Goal: Task Accomplishment & Management: Complete application form

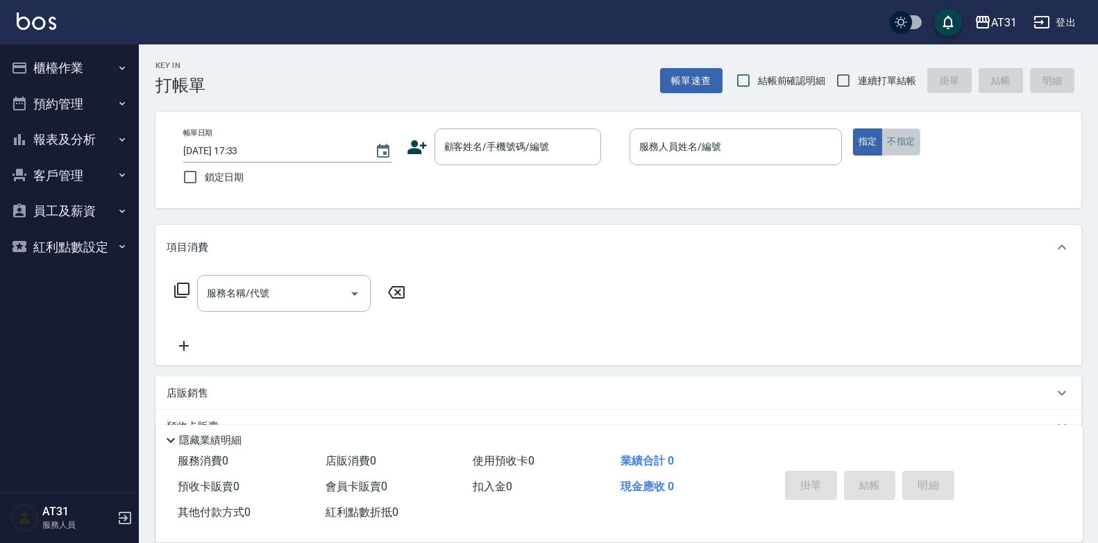
click at [912, 144] on button "不指定" at bounding box center [900, 141] width 39 height 27
click at [568, 152] on input "顧客姓名/手機號碼/編號" at bounding box center [507, 147] width 133 height 24
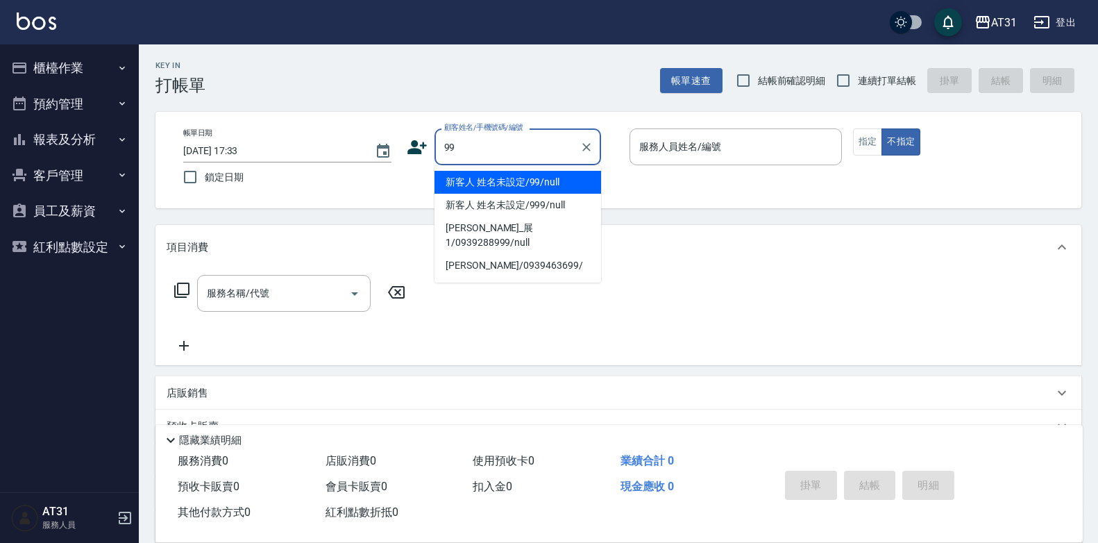
type input "新客人 姓名未設定/99/null"
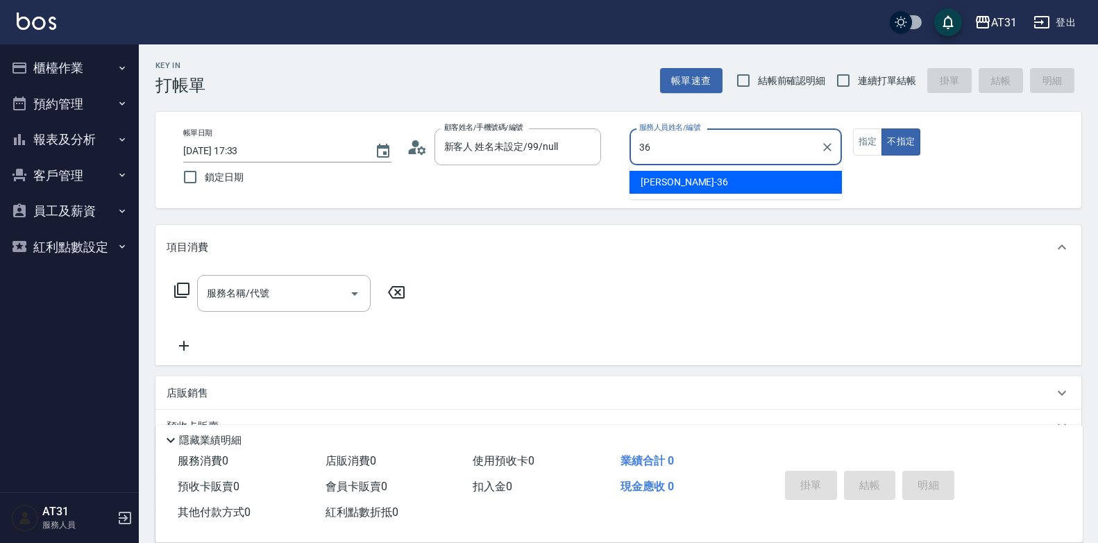
type input "[PERSON_NAME]-36"
type button "false"
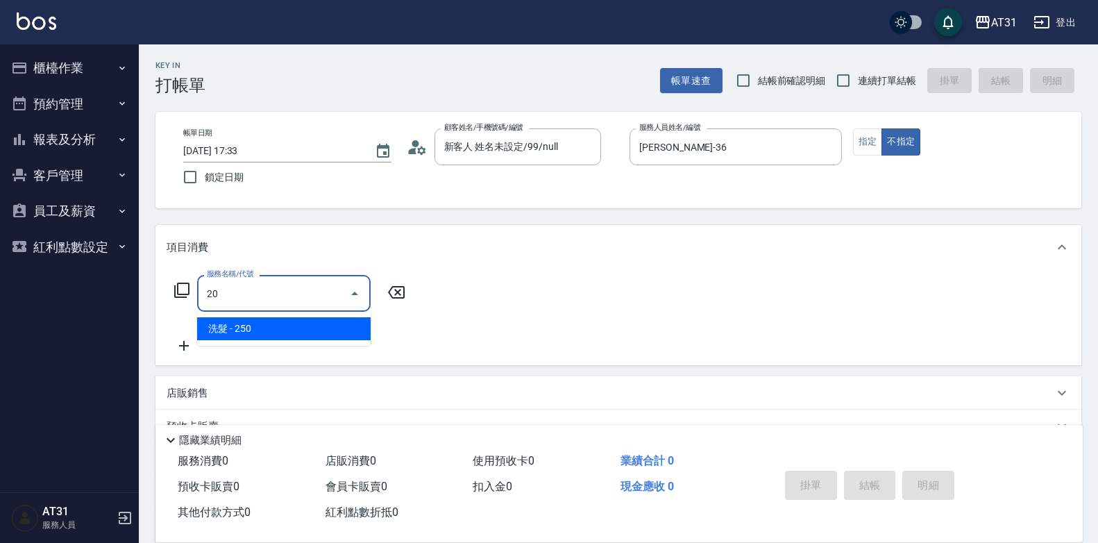
type input "2"
type input "401"
type input "20"
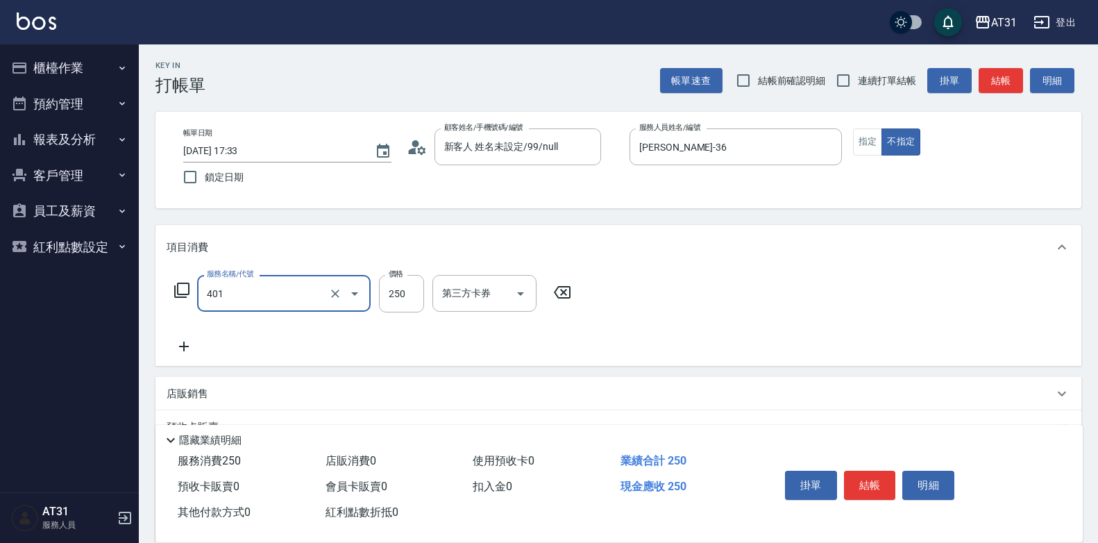
type input "剪髮(401)"
type input "0"
type input "30"
type input "300"
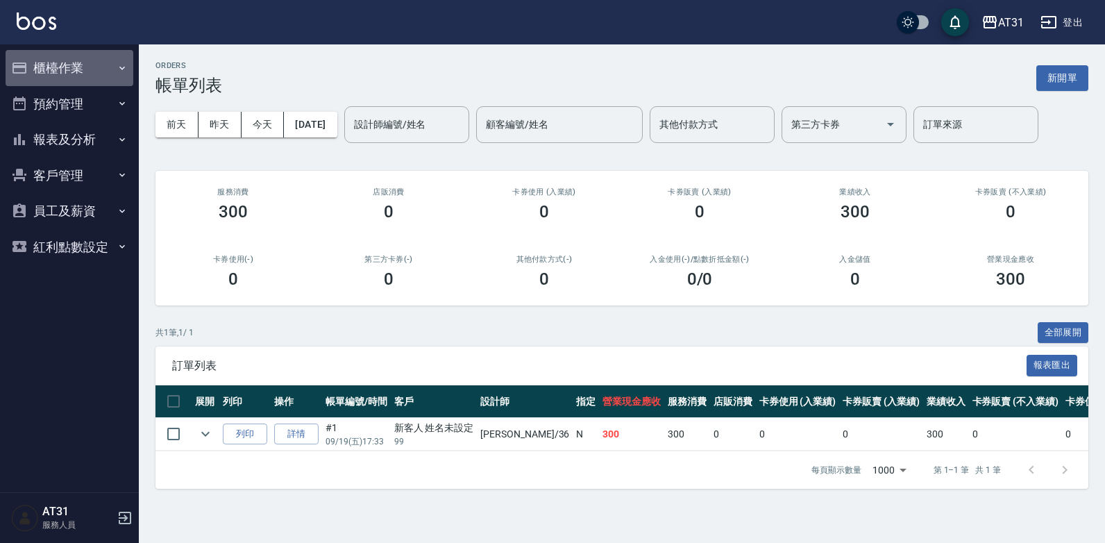
click at [87, 74] on button "櫃檯作業" at bounding box center [70, 68] width 128 height 36
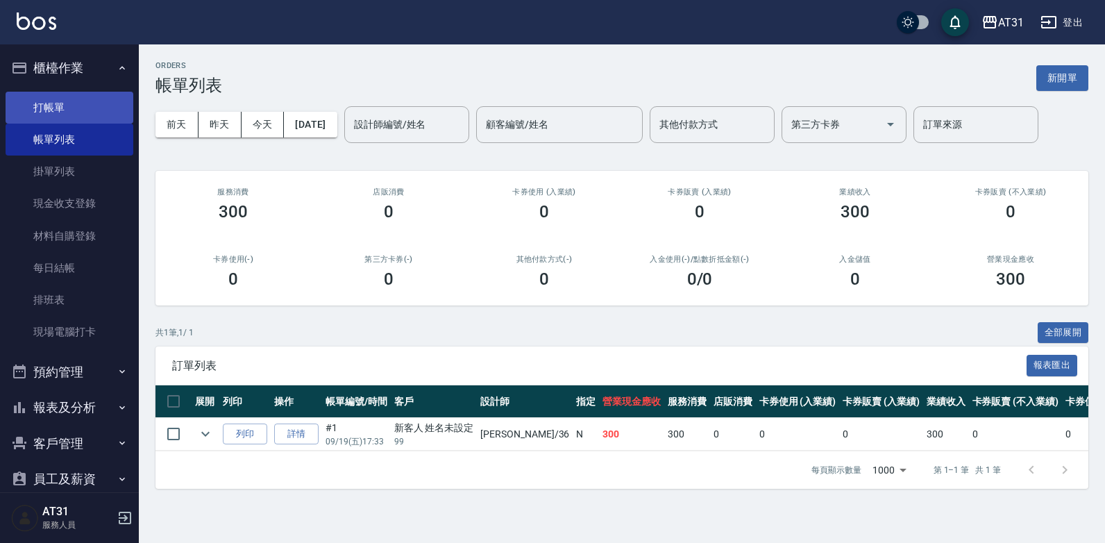
click at [71, 103] on link "打帳單" at bounding box center [70, 108] width 128 height 32
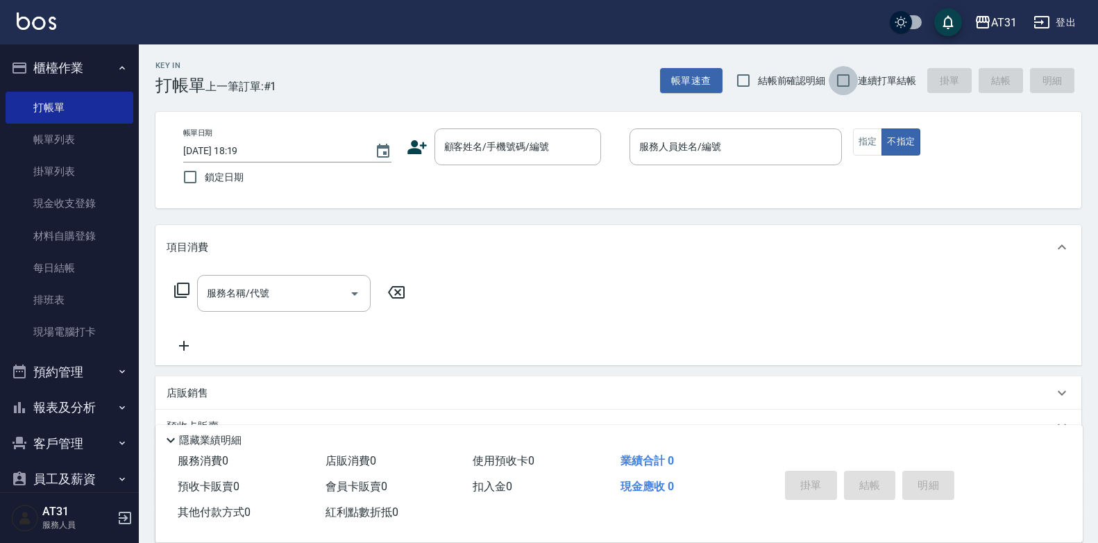
click at [847, 82] on input "連續打單結帳" at bounding box center [843, 80] width 29 height 29
checkbox input "true"
click at [520, 160] on div "顧客姓名/手機號碼/編號" at bounding box center [517, 146] width 167 height 37
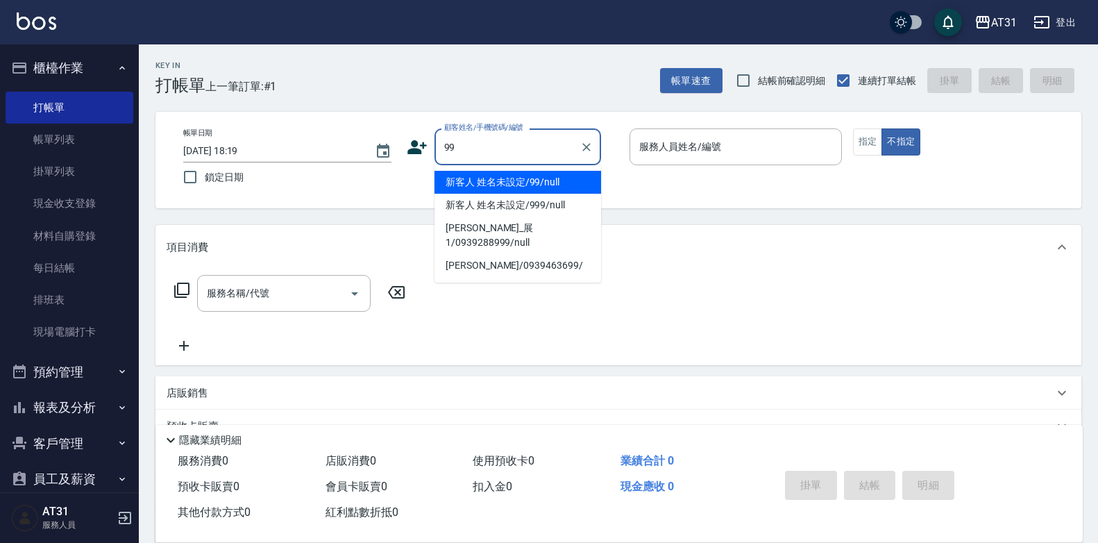
type input "新客人 姓名未設定/99/null"
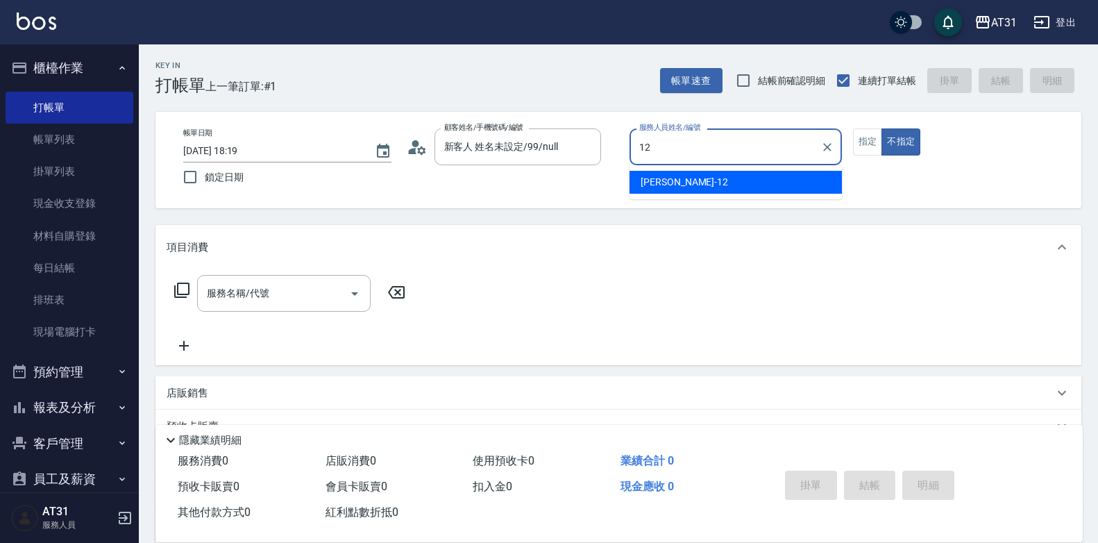
type input "[PERSON_NAME]-12"
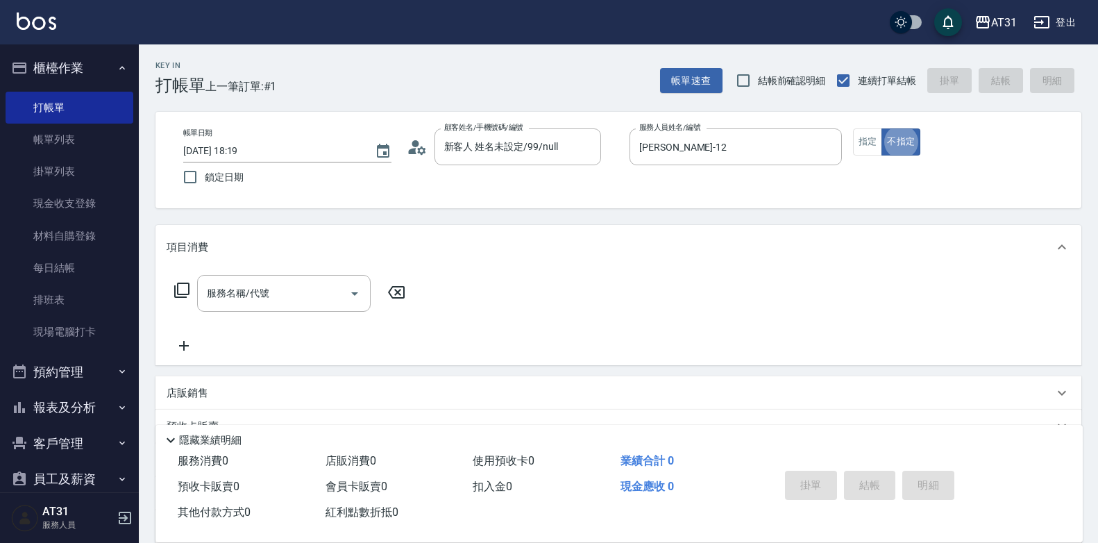
type button "false"
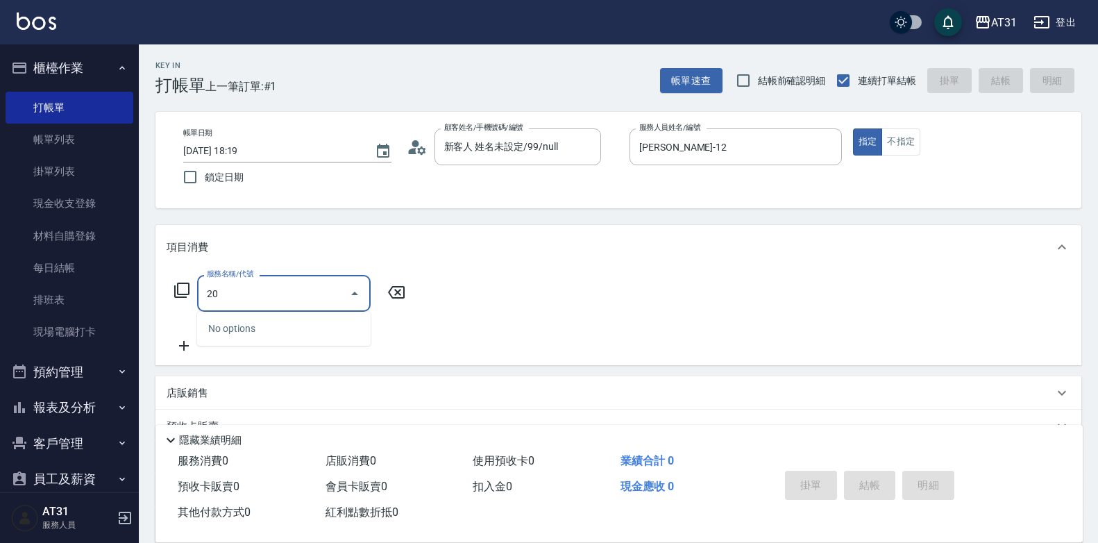
type input "201"
type input "20"
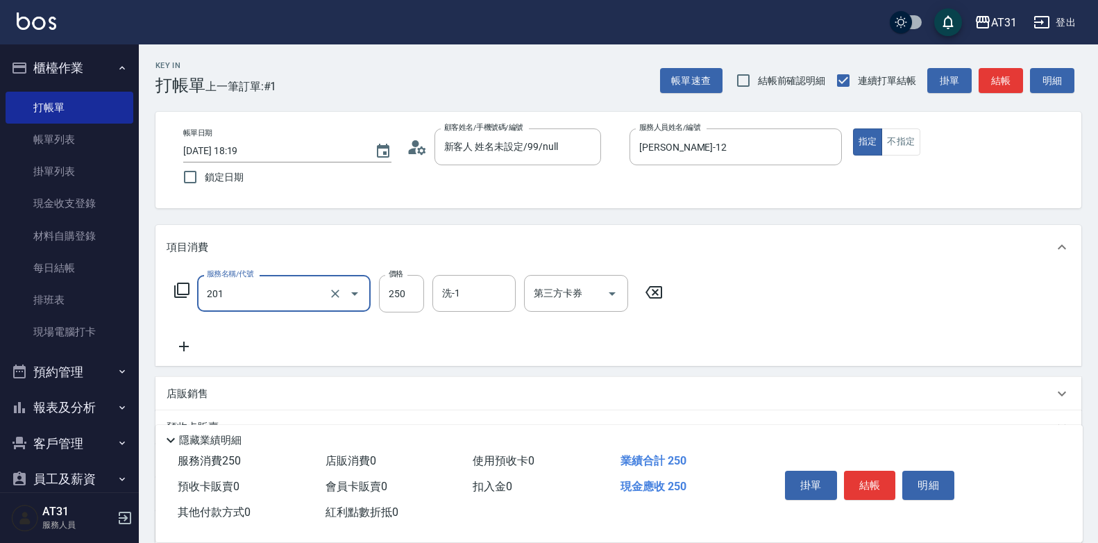
type input "洗髮(201)"
type input "0"
type input "30"
type input "300"
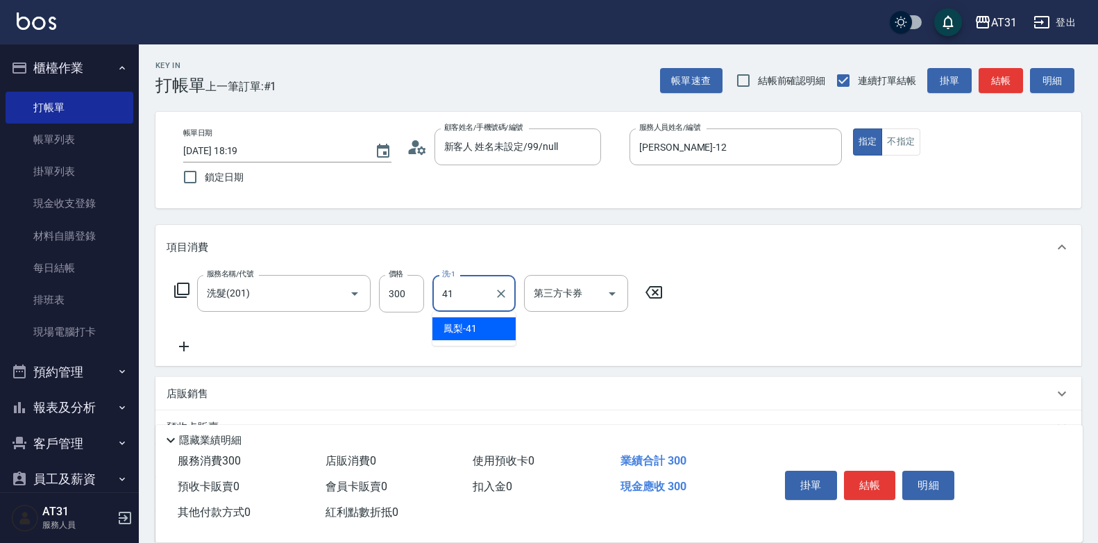
type input "鳳梨-41"
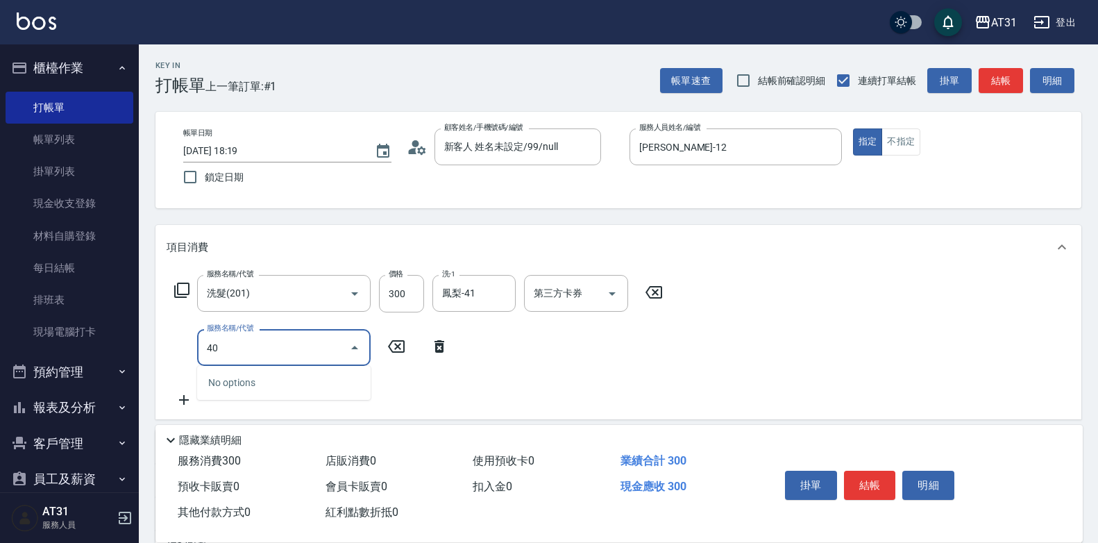
type input "401"
type input "50"
type input "剪髮(401)"
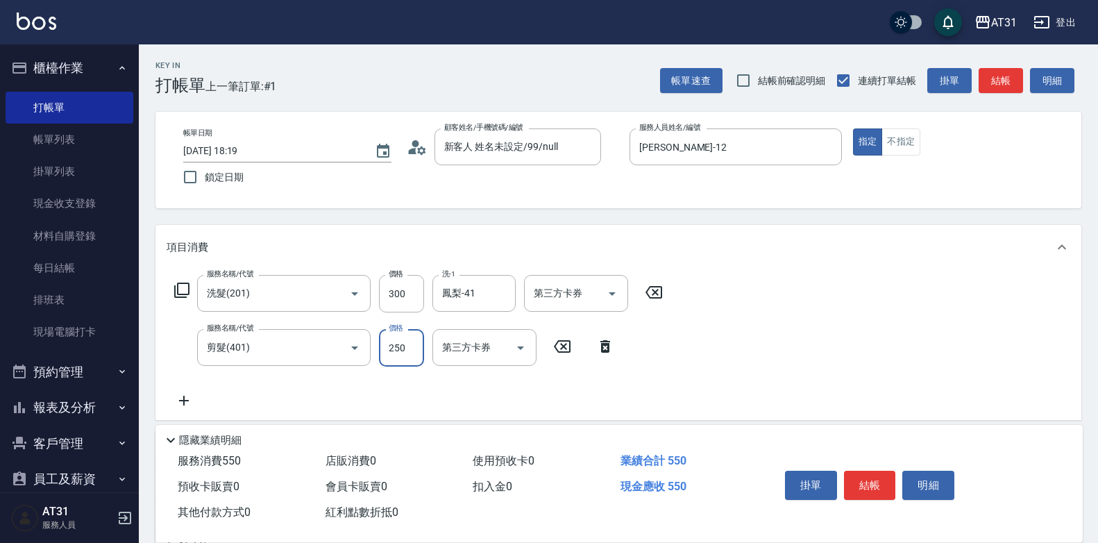
type input "30"
type input "40"
type input "70"
type input "400"
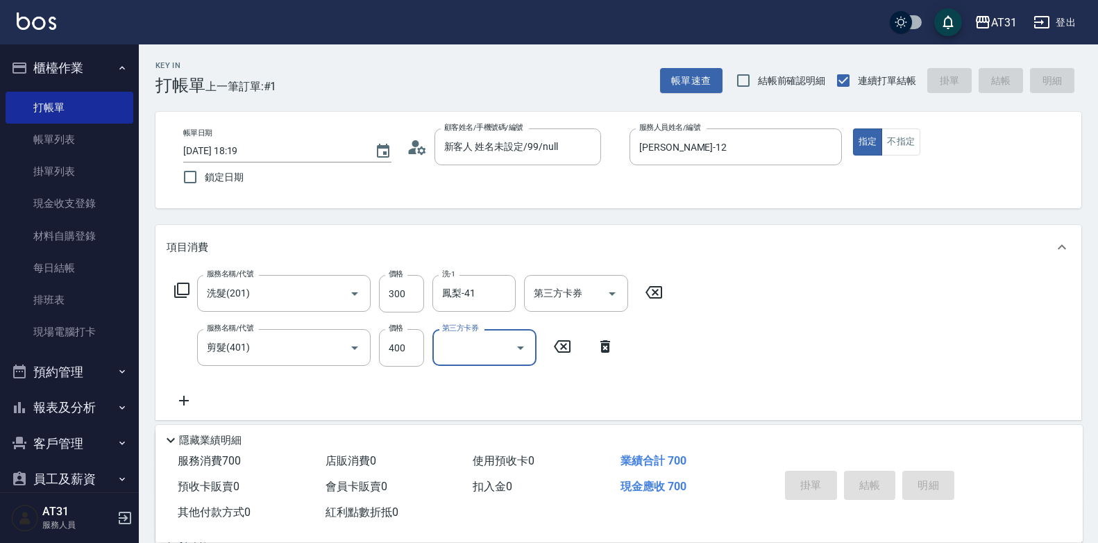
type input "0"
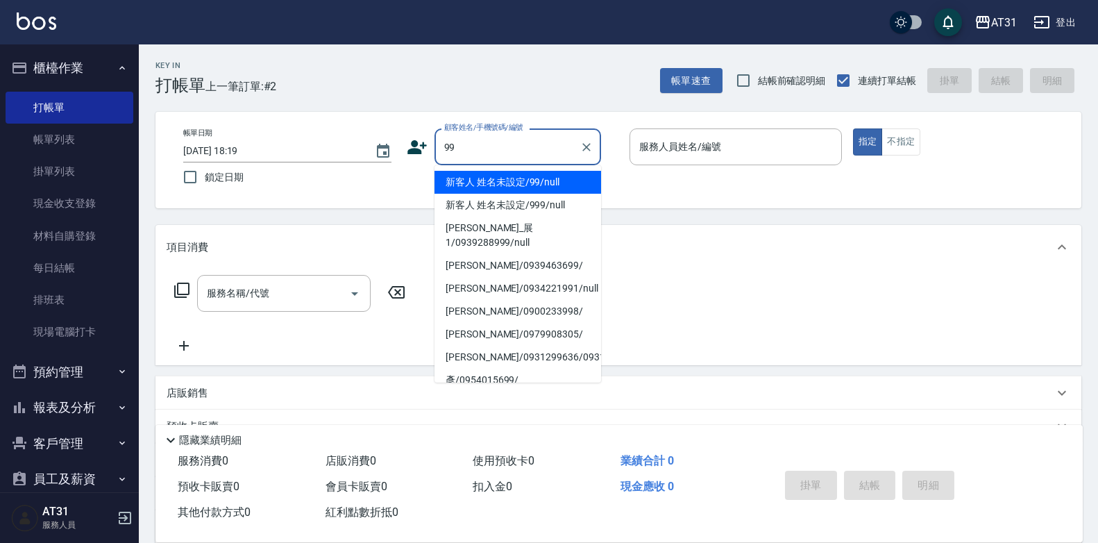
type input "新客人 姓名未設定/99/null"
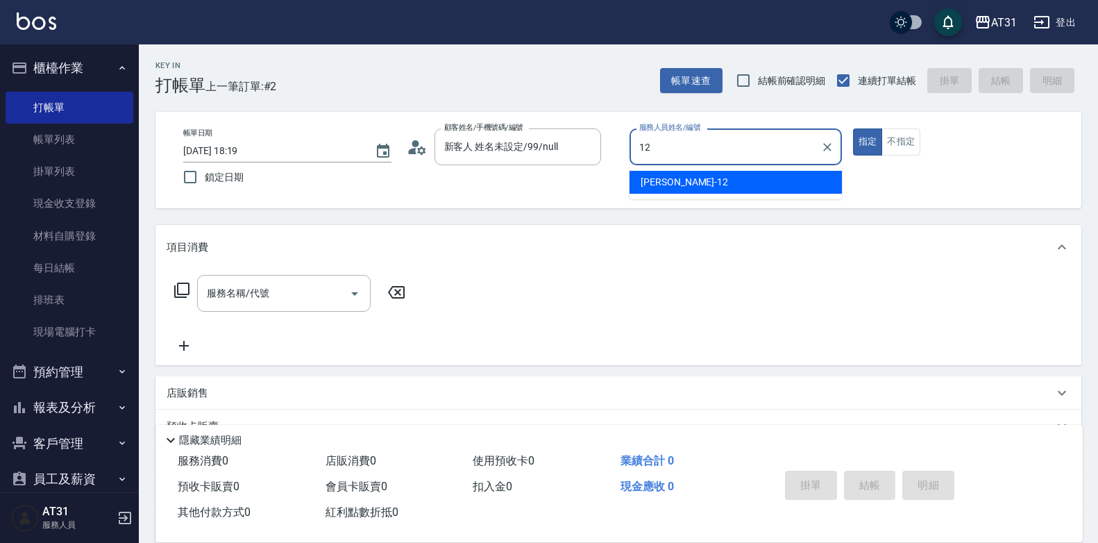
type input "[PERSON_NAME]-12"
type button "true"
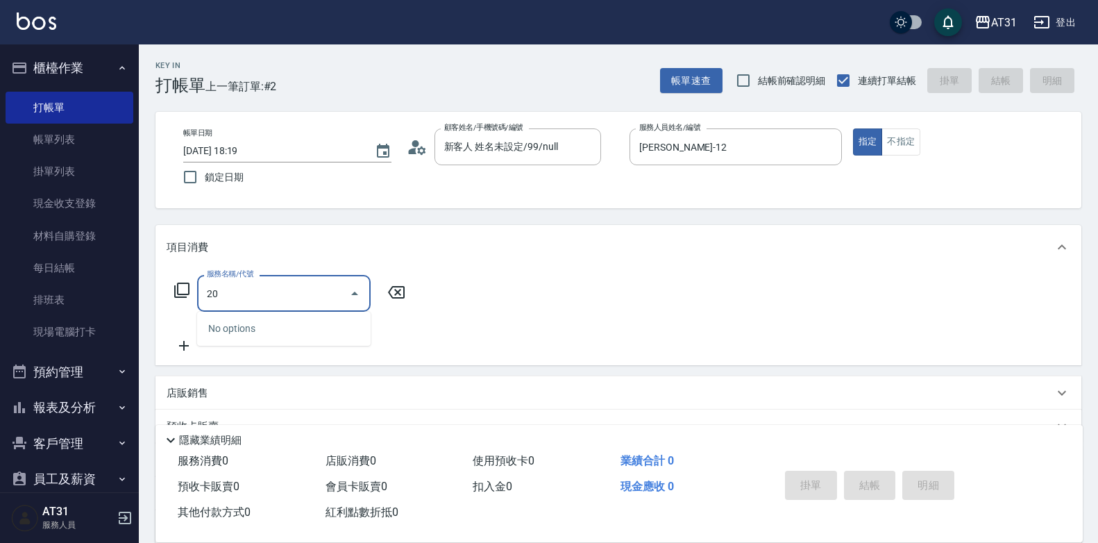
type input "201"
type input "20"
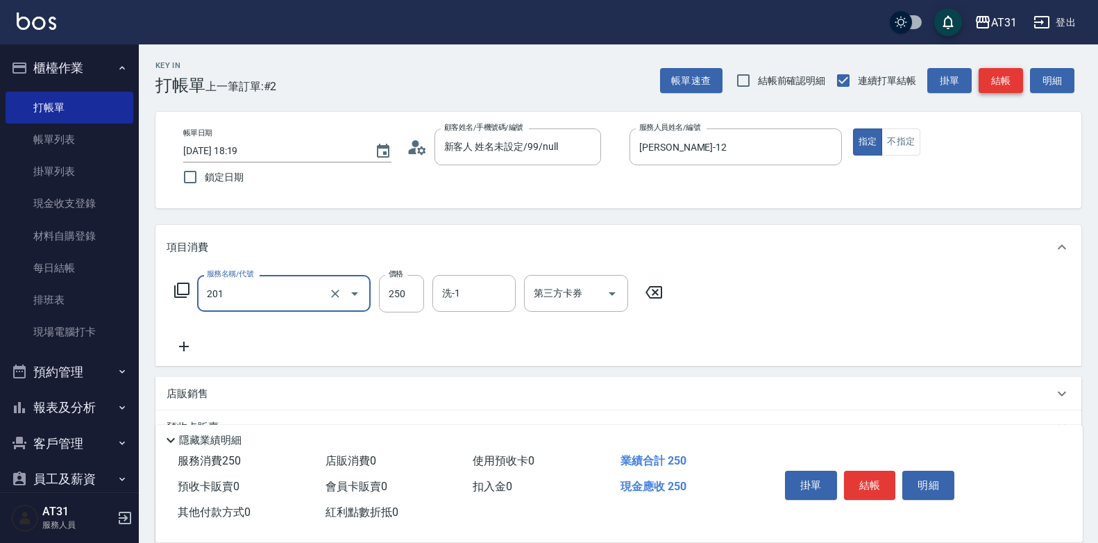
type input "洗髮(201)"
type input "0"
type input "30"
type input "300"
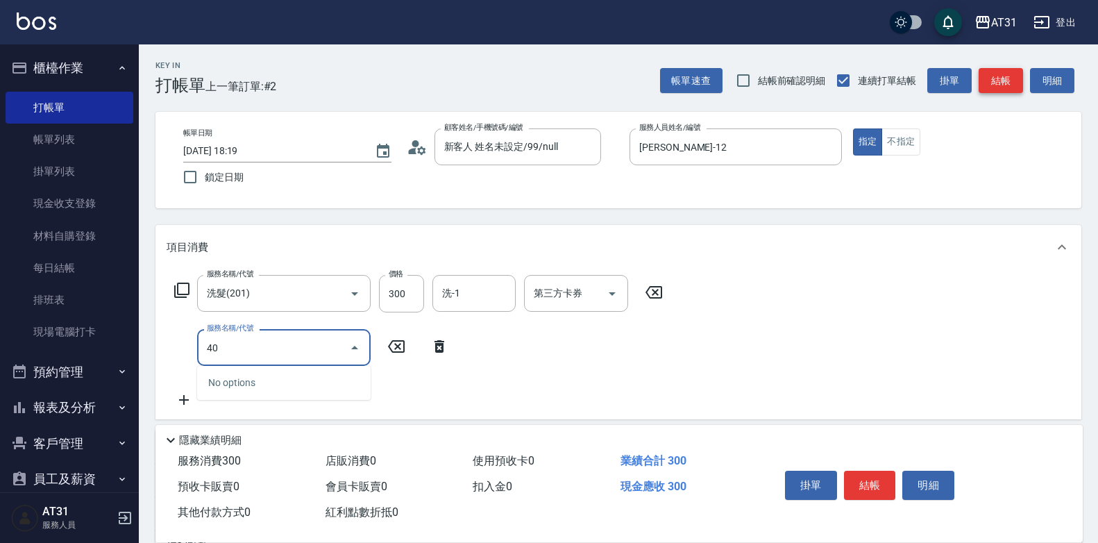
type input "401"
type input "50"
type input "剪髮(401)"
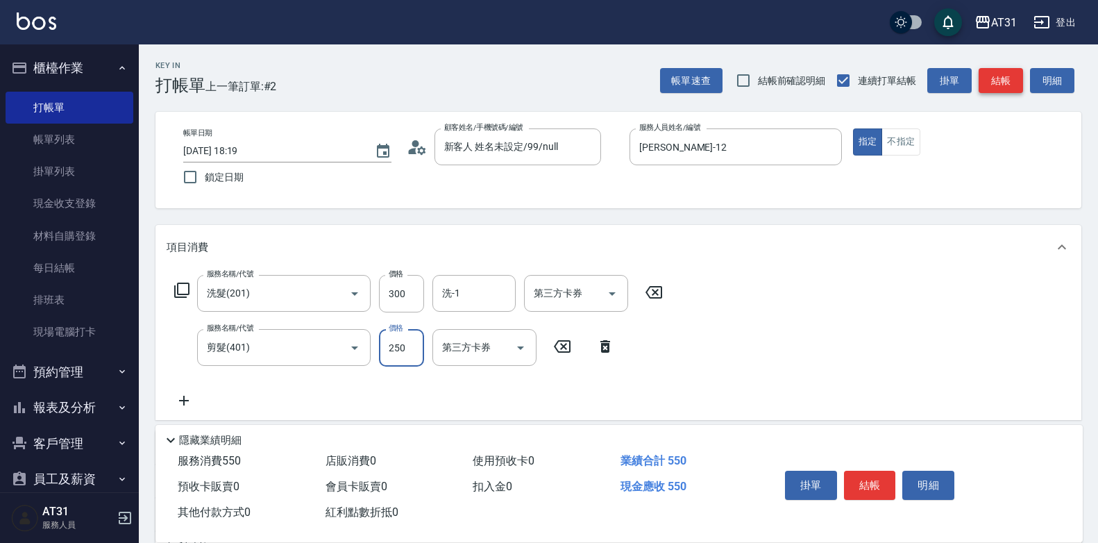
type input "30"
type input "55"
type input "80"
type input "550"
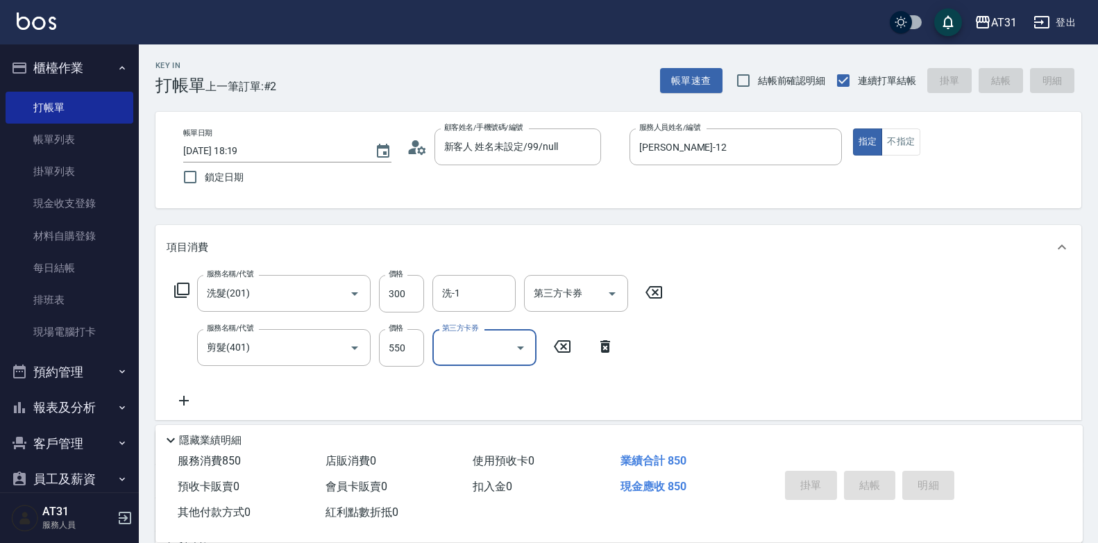
type input "0"
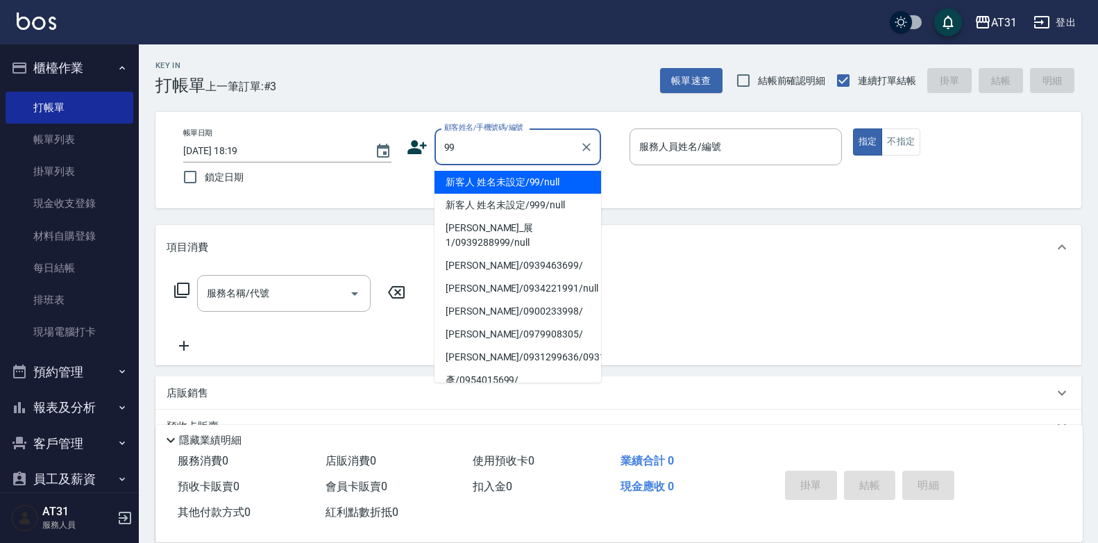
type input "新客人 姓名未設定/99/null"
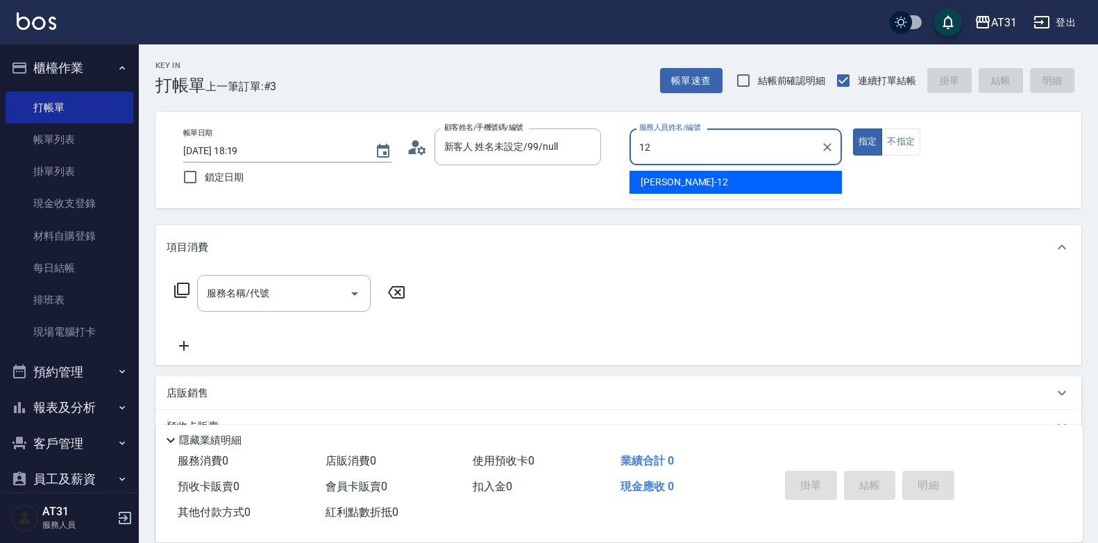
type input "[PERSON_NAME]-12"
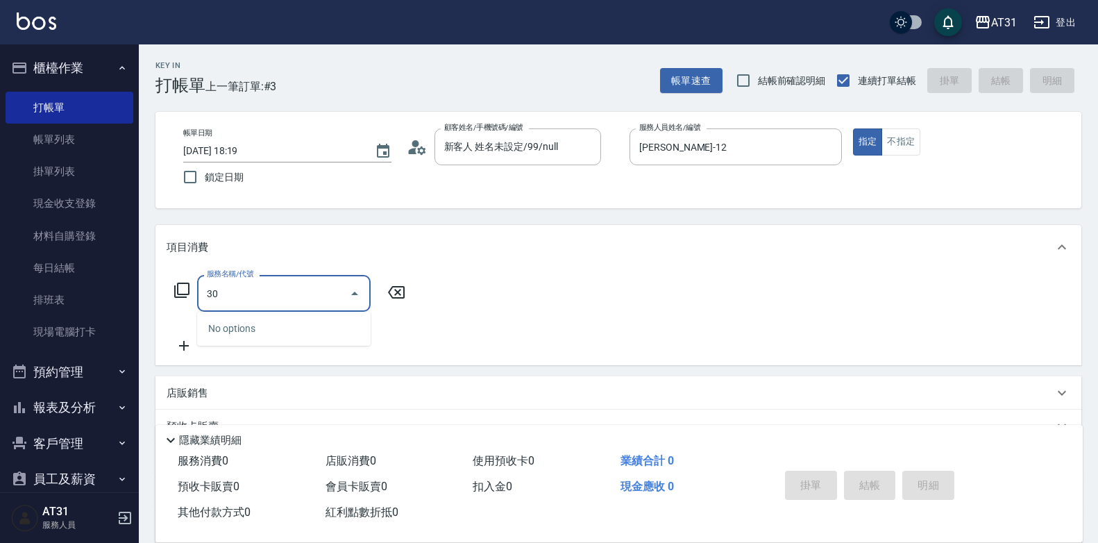
type input "301"
type input "160"
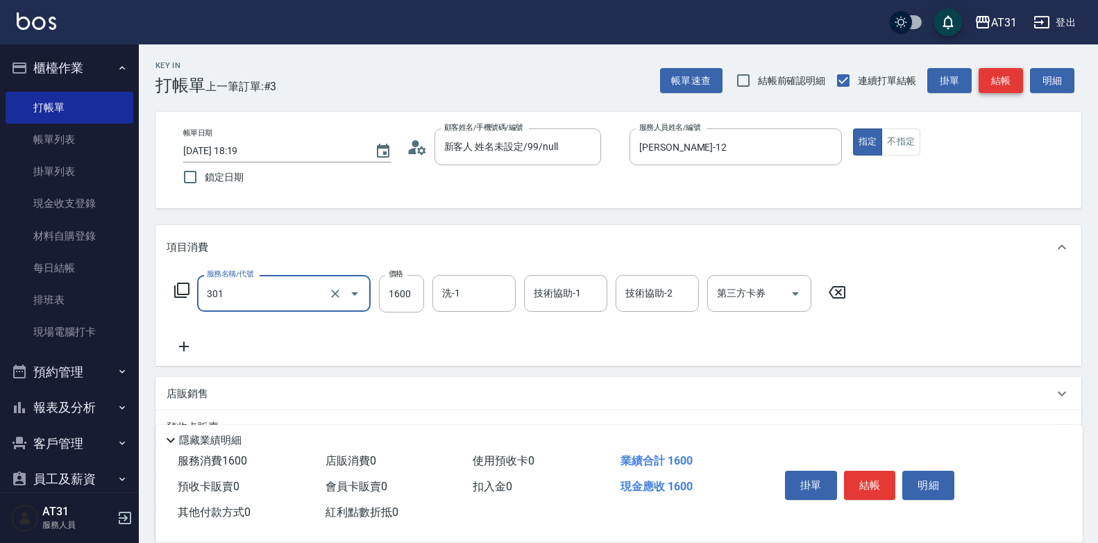
type input "燙髮(301)"
type input "0"
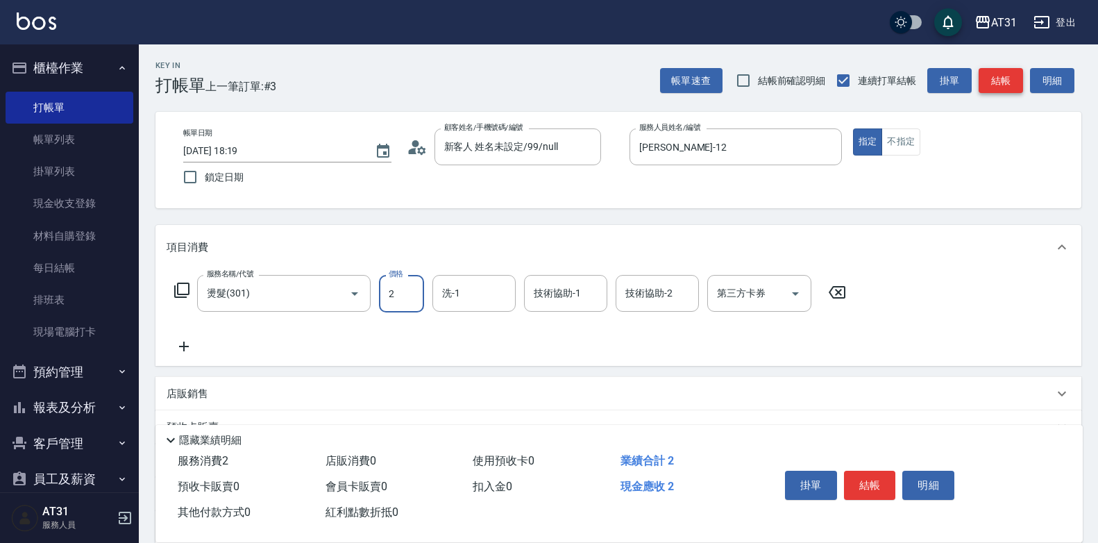
type input "20"
type input "200"
type input "2000"
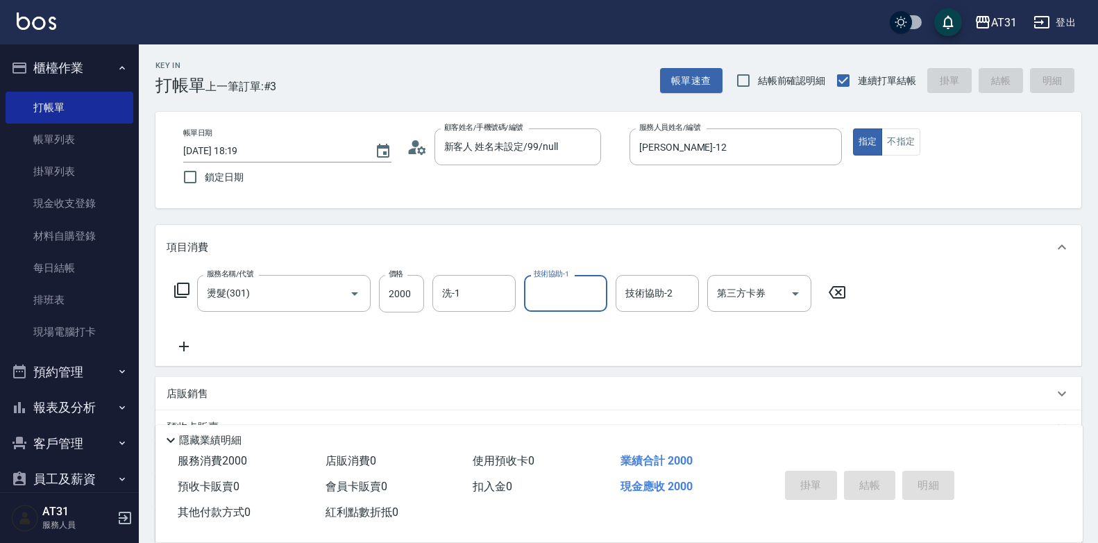
type input "[DATE] 18:20"
type input "0"
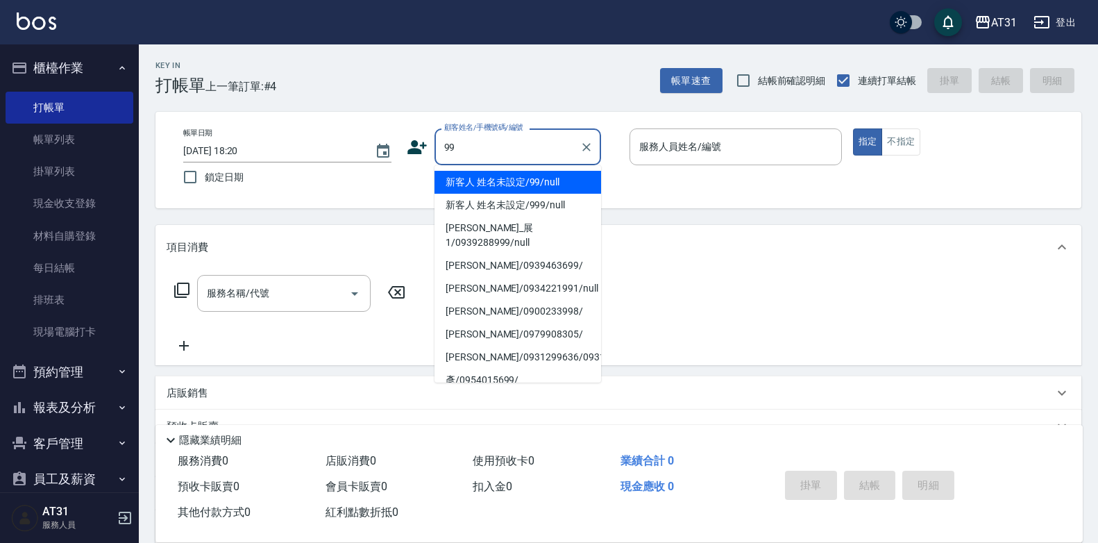
type input "新客人 姓名未設定/99/null"
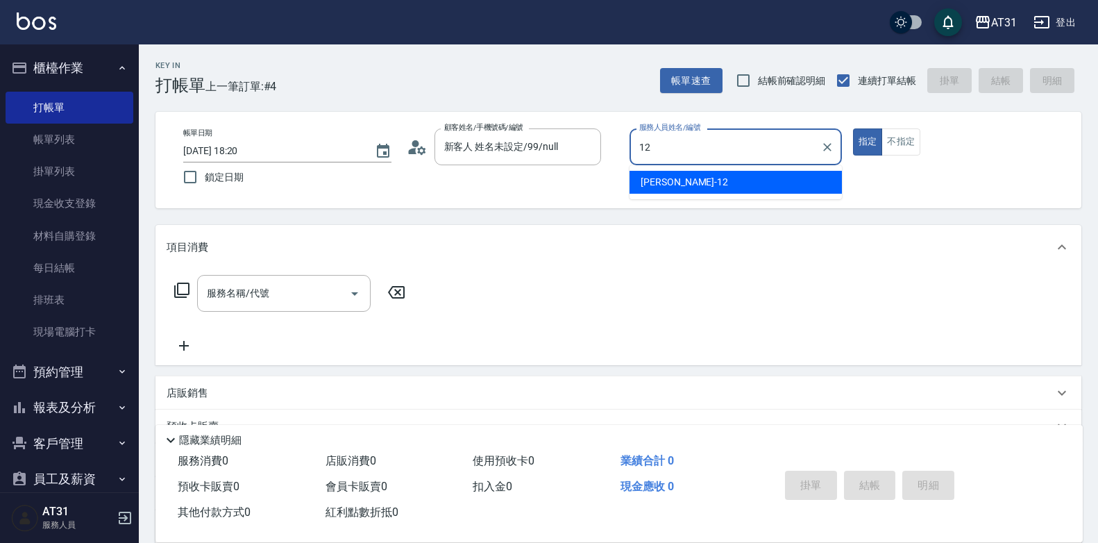
type input "[PERSON_NAME]-12"
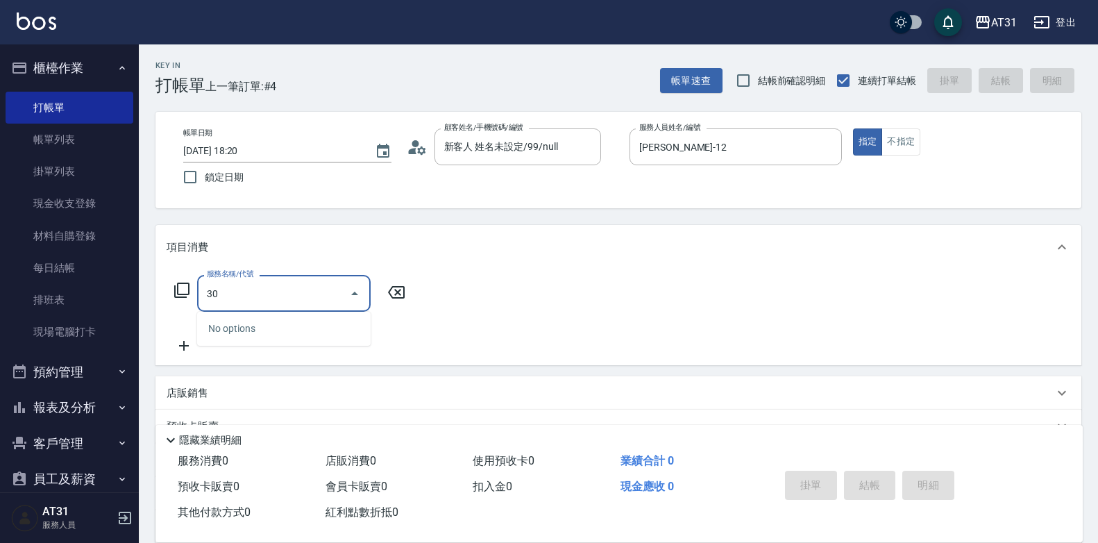
type input "301"
type input "160"
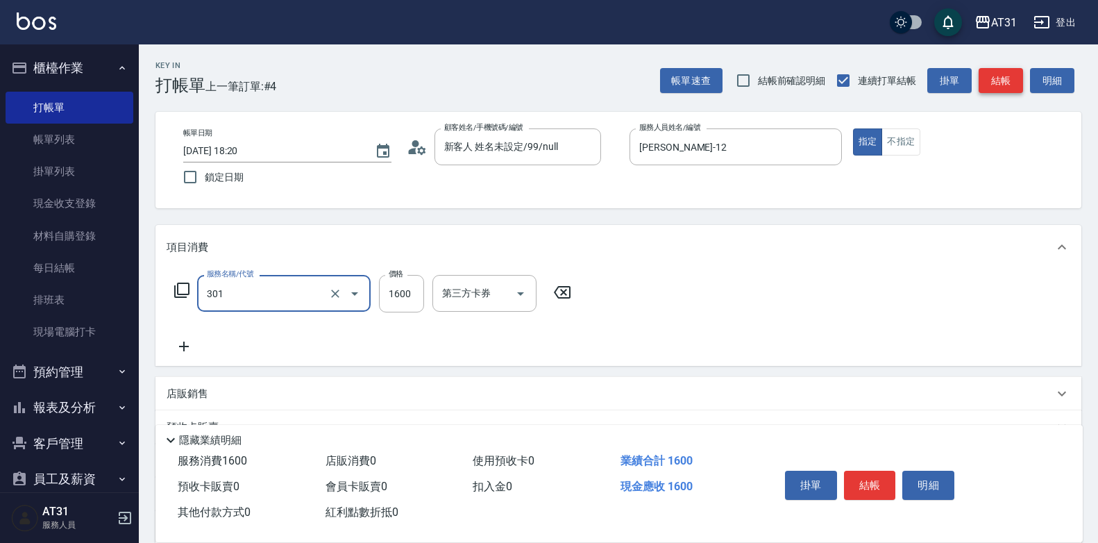
type input "燙髮(301)"
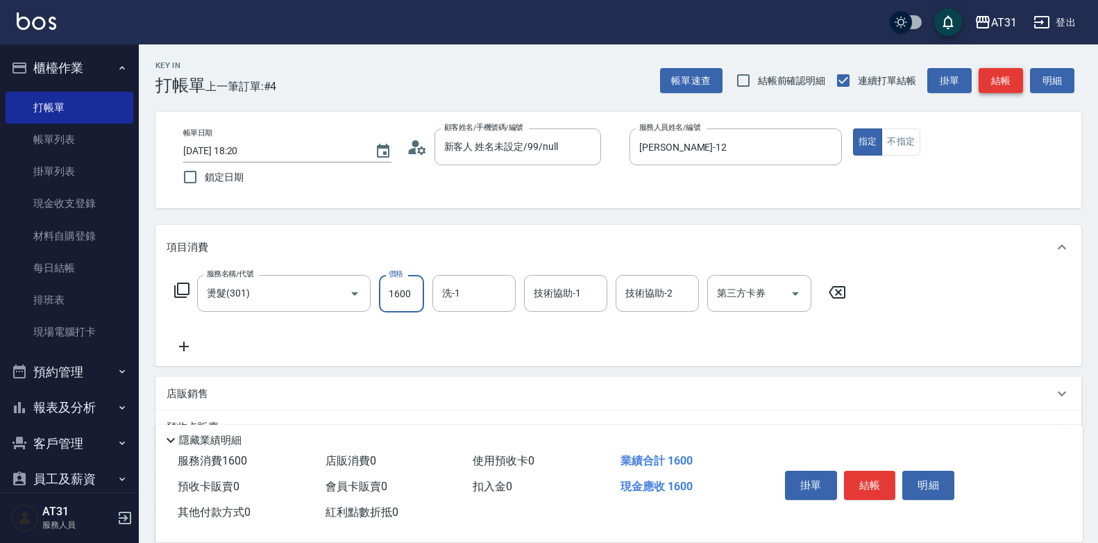
type input "0"
type input "20"
type input "200"
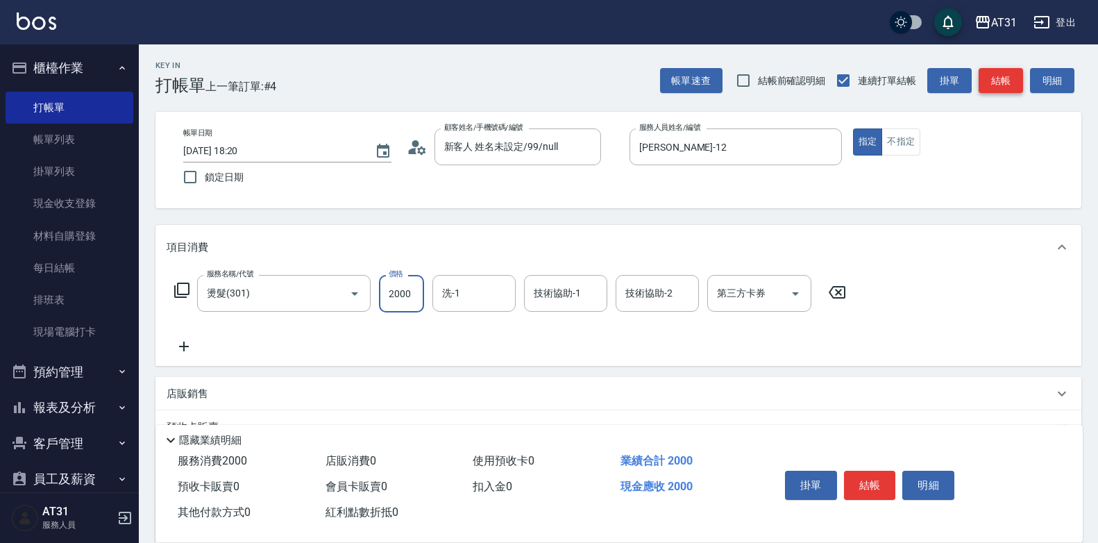
type input "2000"
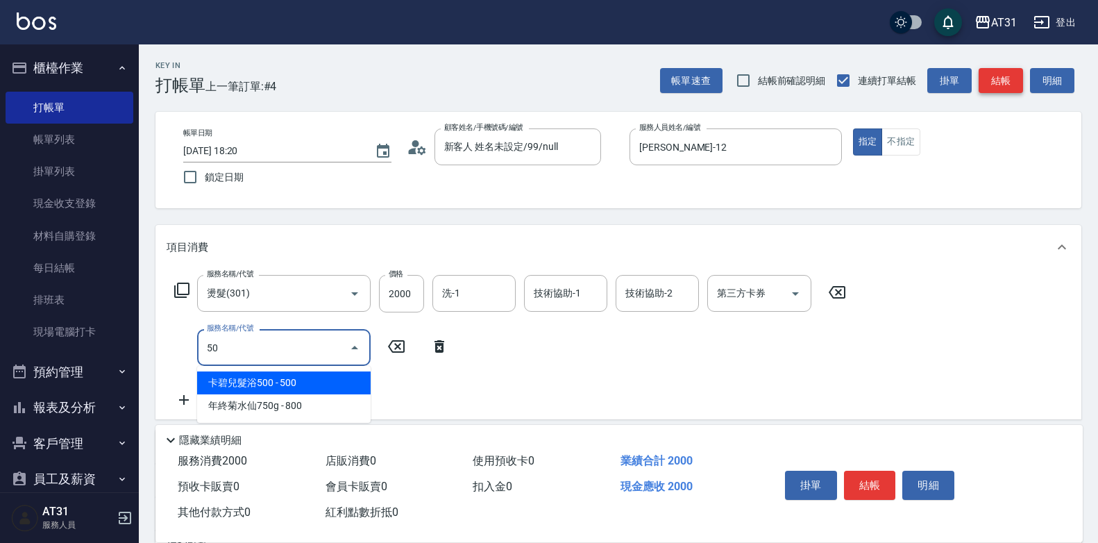
type input "501"
type input "360"
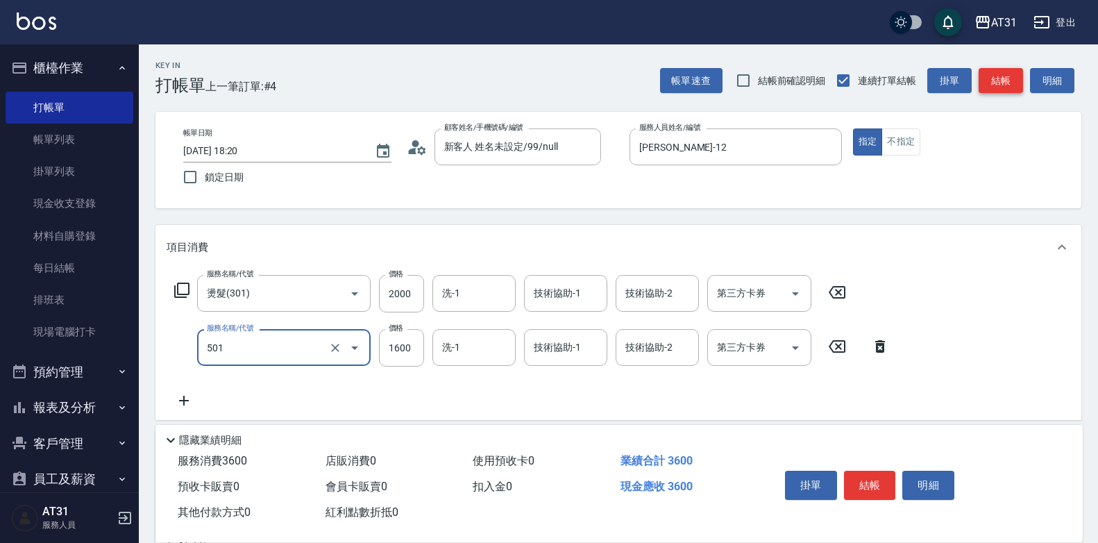
type input "染髮(501)"
type input "200"
type input "15"
type input "210"
type input "1500"
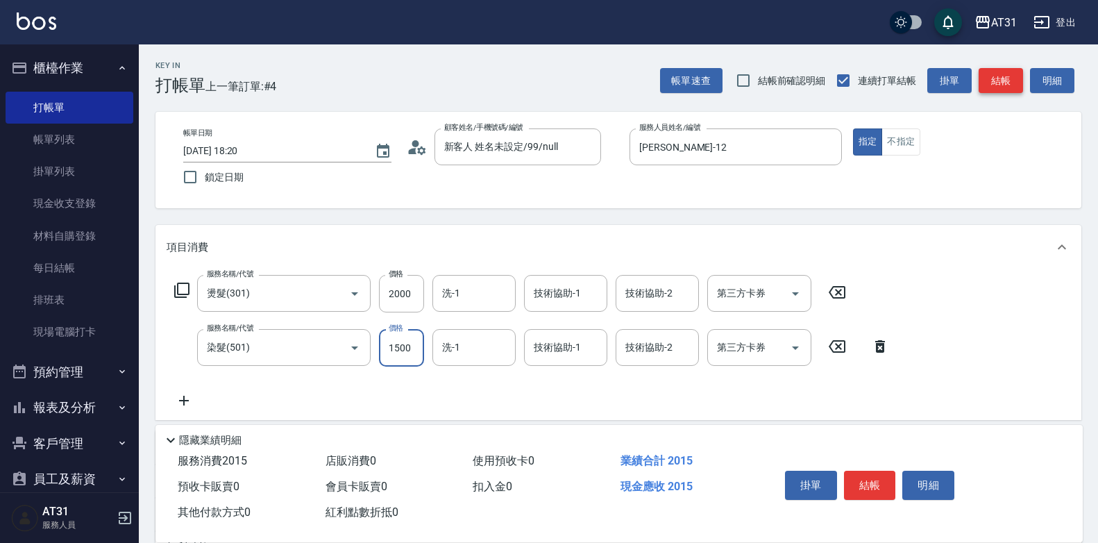
type input "350"
type input "1500"
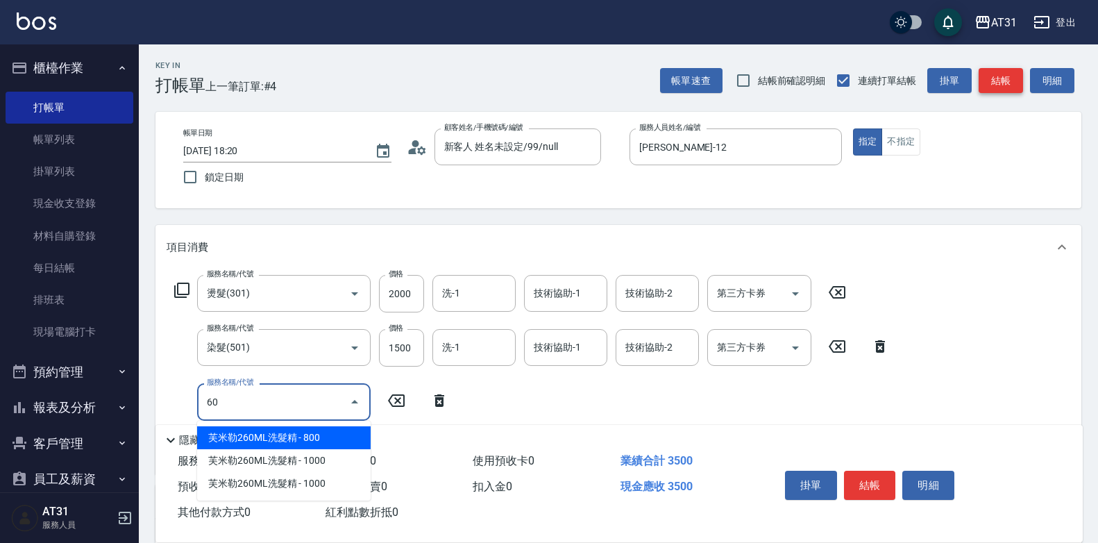
type input "608"
type input "440"
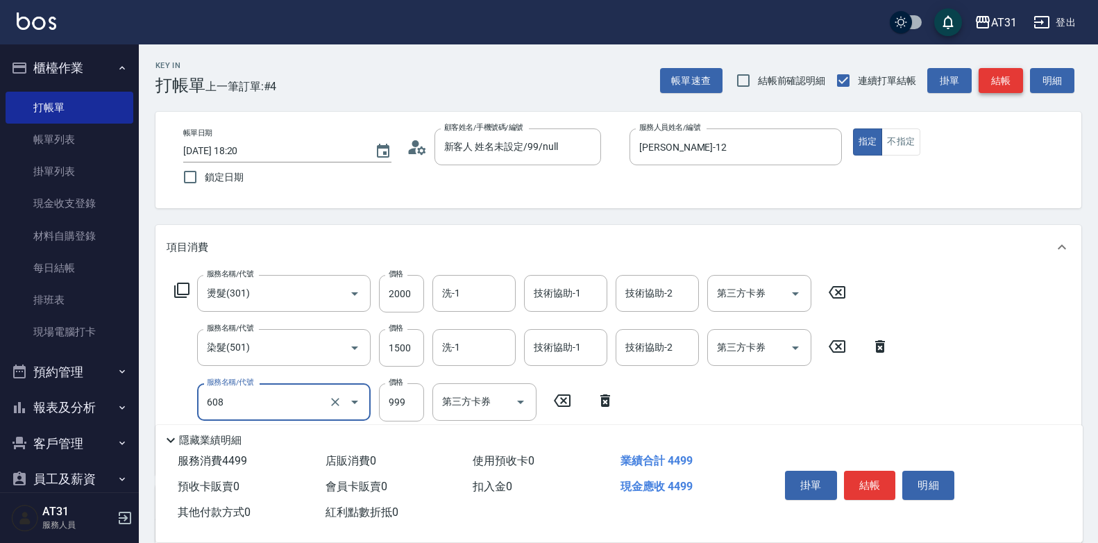
type input "自購二段(608)"
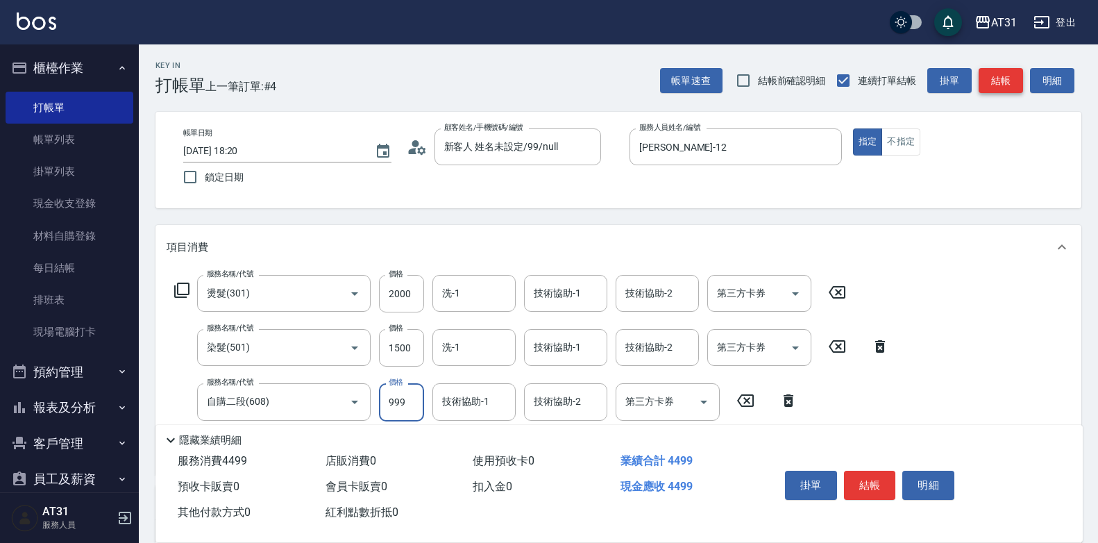
type input "350"
type input "15"
type input "360"
type input "150"
type input "500"
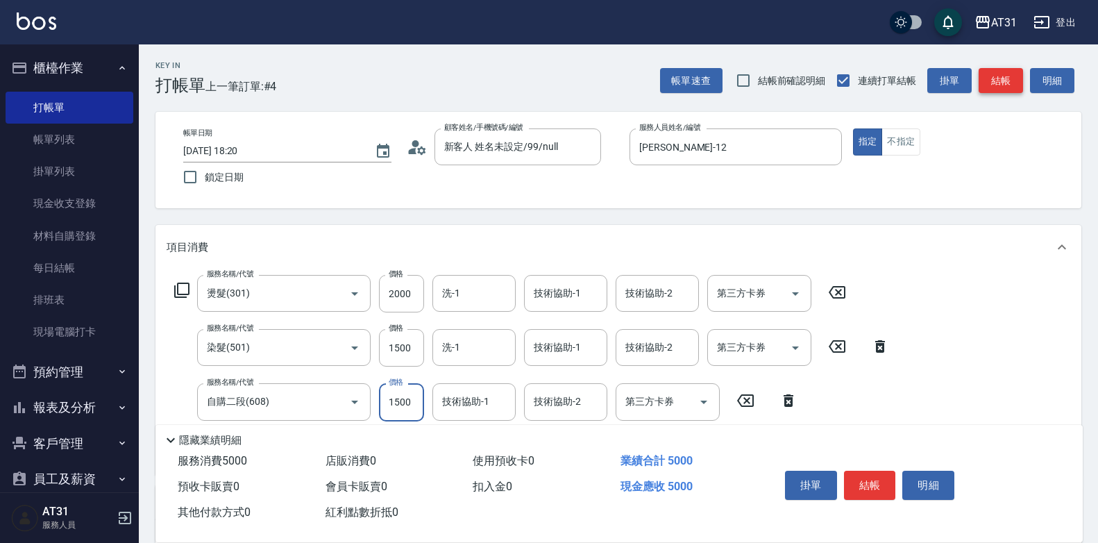
type input "1500"
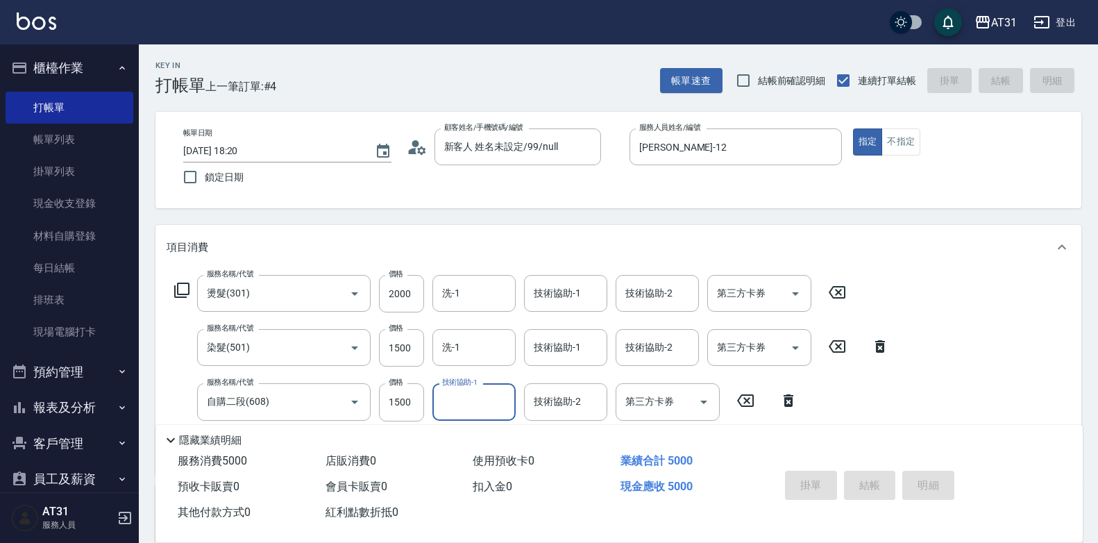
type input "0"
